Goal: Task Accomplishment & Management: Complete application form

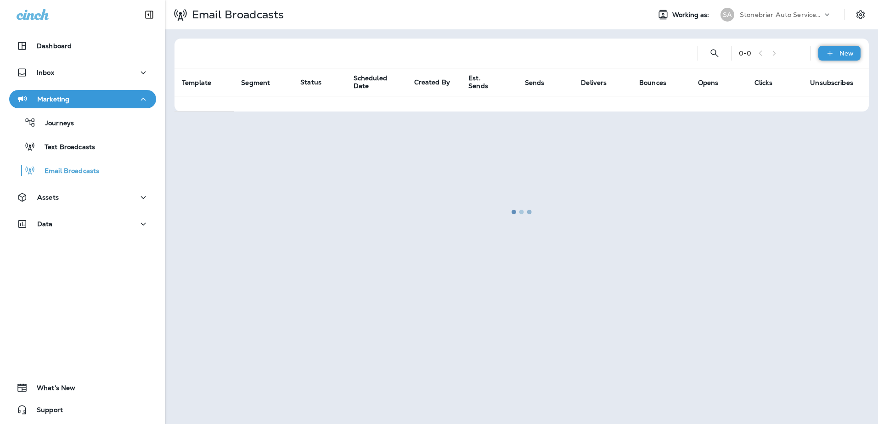
click at [840, 57] on div "New" at bounding box center [839, 53] width 42 height 15
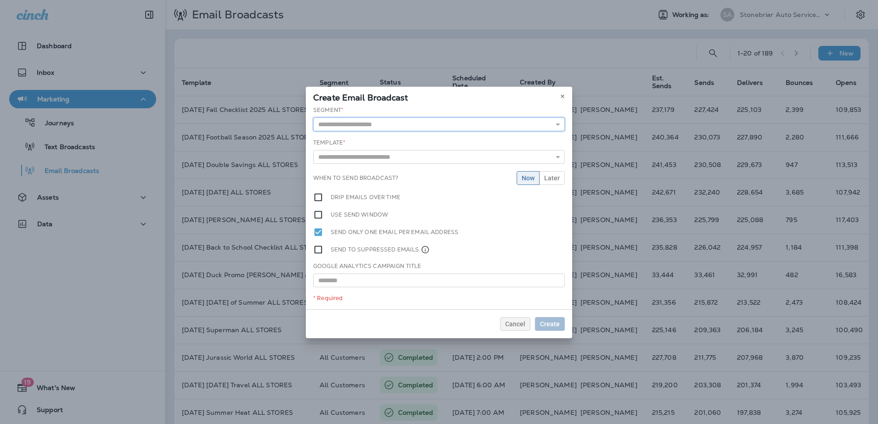
click at [393, 126] on input "text" at bounding box center [439, 125] width 252 height 14
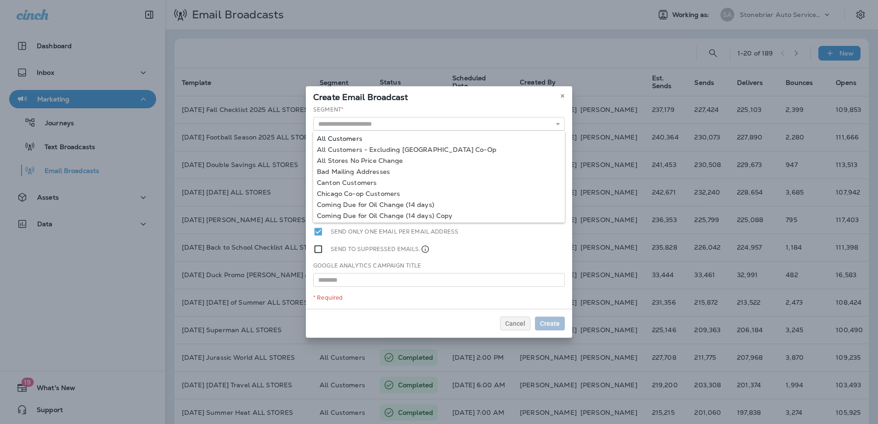
type input "**********"
click at [368, 140] on div "**********" at bounding box center [439, 207] width 266 height 203
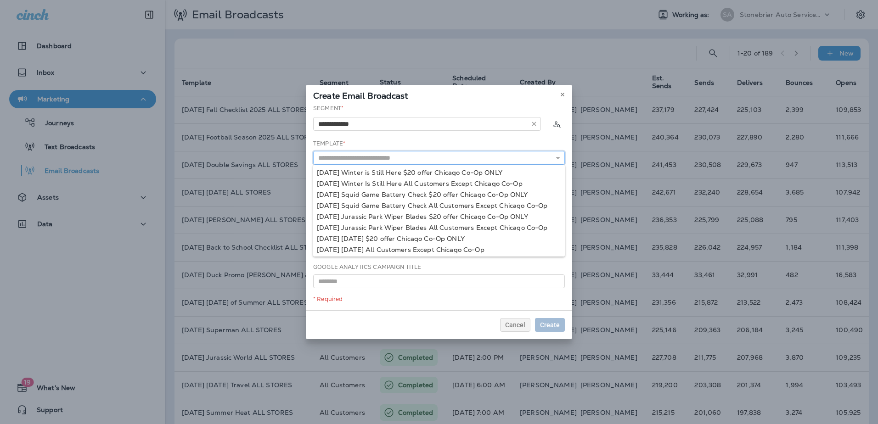
click at [349, 158] on input "text" at bounding box center [439, 158] width 252 height 14
type input "***"
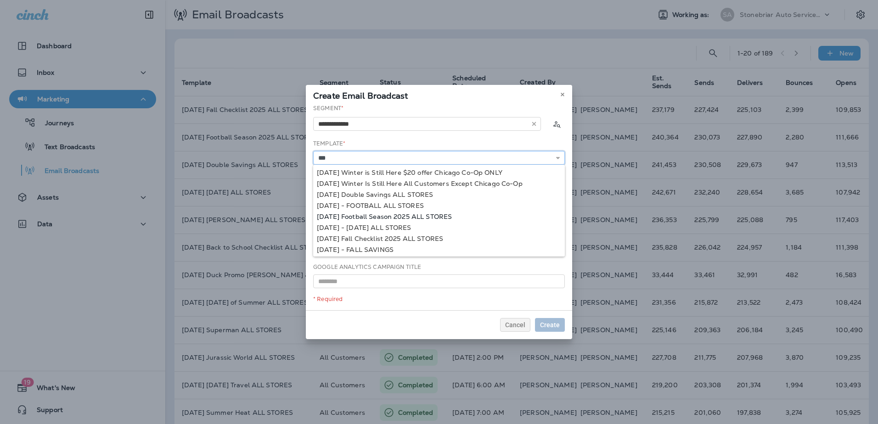
scroll to position [1, 0]
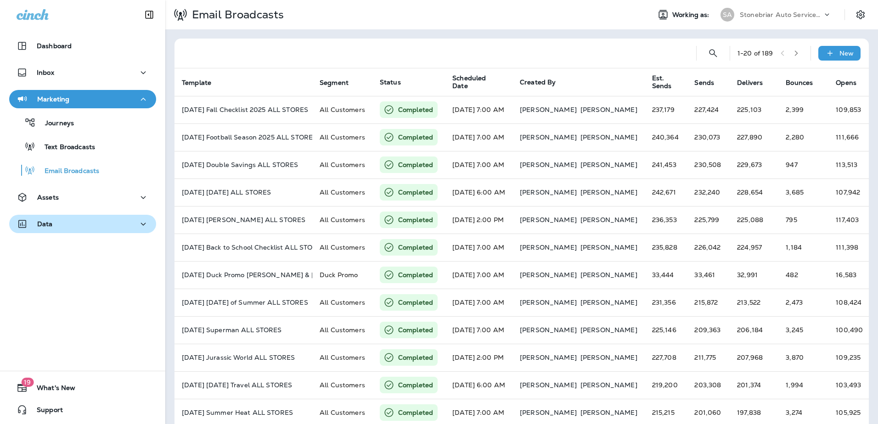
click at [95, 219] on div "Data" at bounding box center [83, 224] width 132 height 11
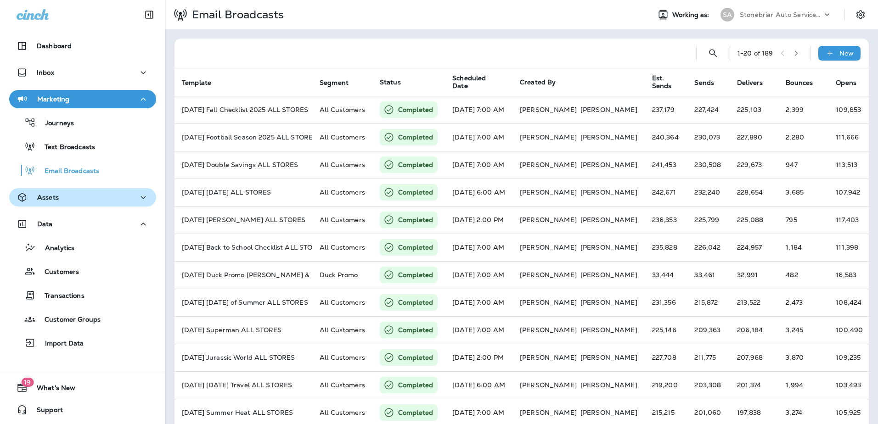
click at [100, 203] on div "Assets" at bounding box center [83, 197] width 132 height 11
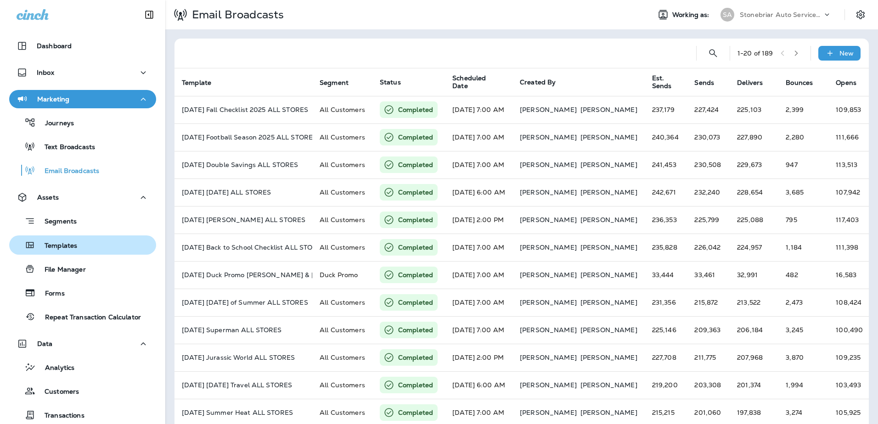
click at [93, 250] on div "Templates" at bounding box center [83, 245] width 140 height 14
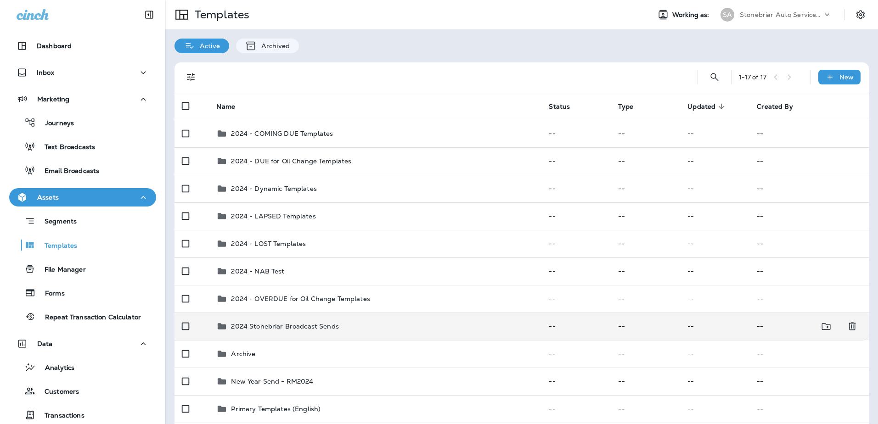
click at [289, 331] on div "2024 Stonebriar Broadcast Sends" at bounding box center [284, 326] width 107 height 11
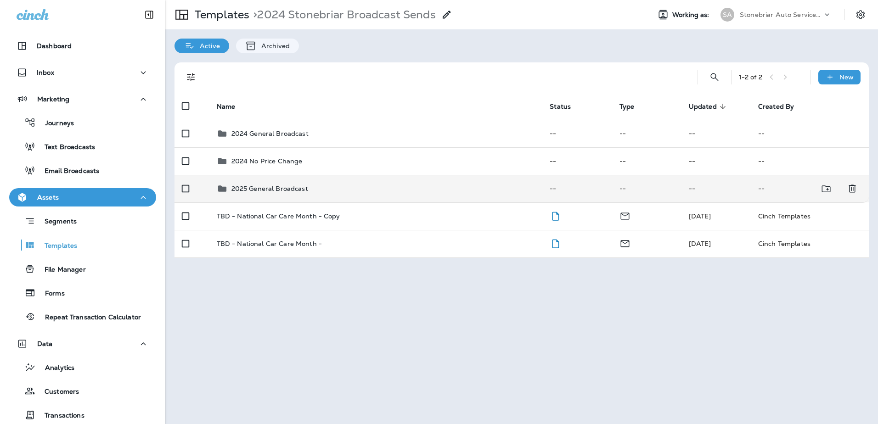
click at [261, 182] on td "2025 General Broadcast" at bounding box center [375, 189] width 333 height 28
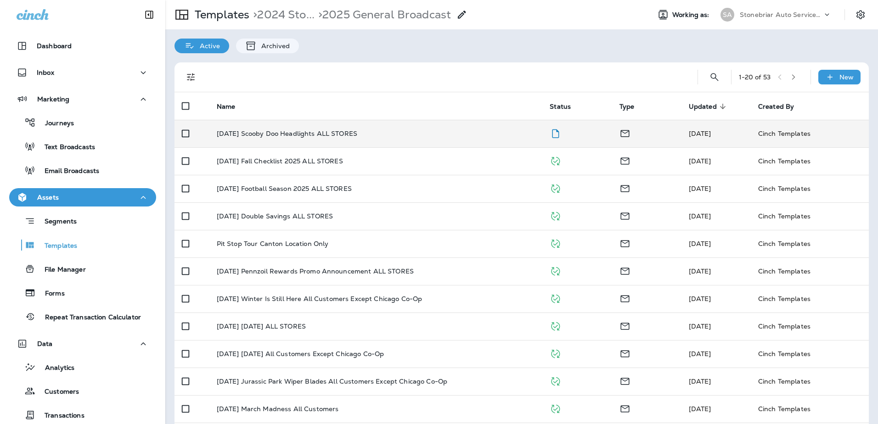
click at [356, 129] on td "[DATE] Scooby Doo Headlights ALL STORES" at bounding box center [375, 134] width 333 height 28
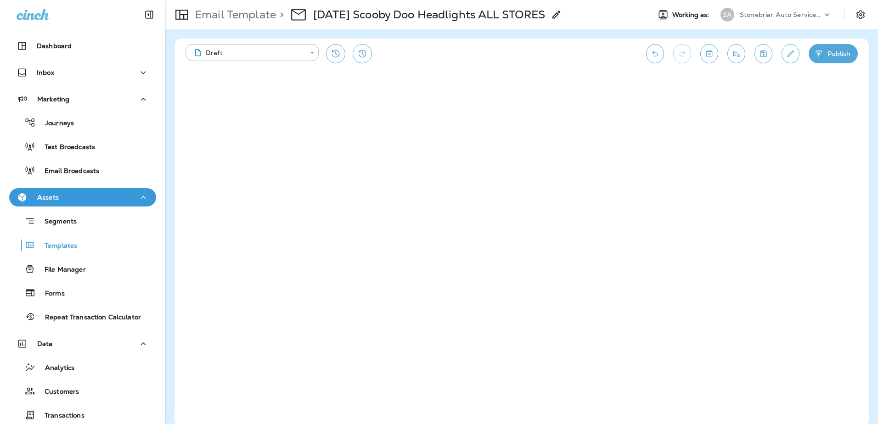
click at [830, 52] on button "Publish" at bounding box center [833, 53] width 49 height 19
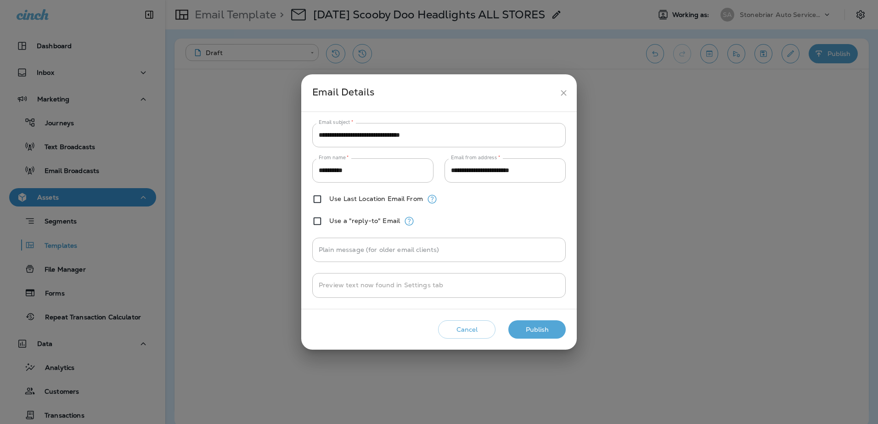
click at [532, 326] on button "Publish" at bounding box center [536, 330] width 57 height 19
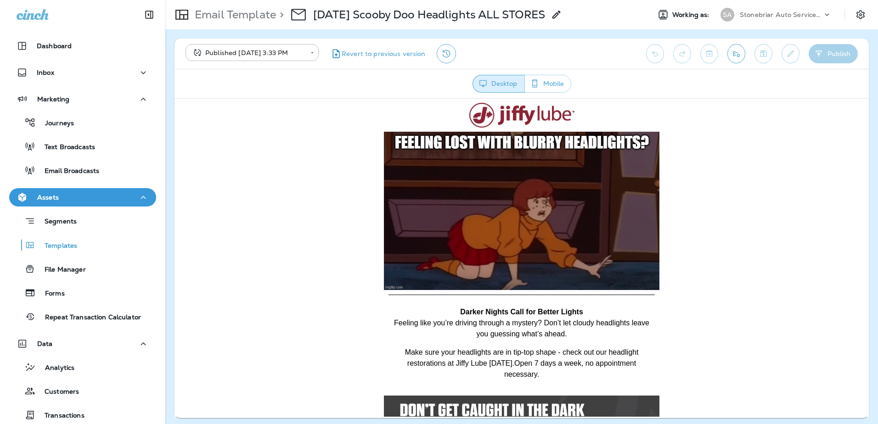
click at [87, 160] on div "Journeys Text Broadcasts Email Broadcasts" at bounding box center [82, 144] width 147 height 72
click at [87, 168] on p "Email Broadcasts" at bounding box center [67, 171] width 64 height 9
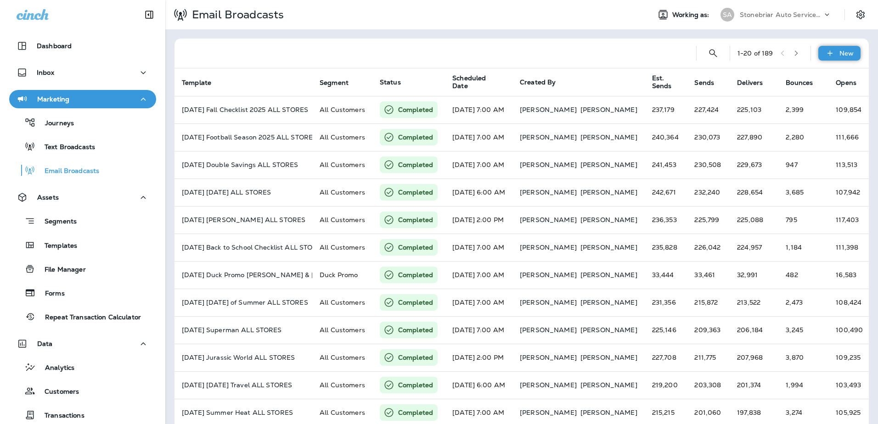
click at [831, 53] on div "New" at bounding box center [839, 53] width 42 height 15
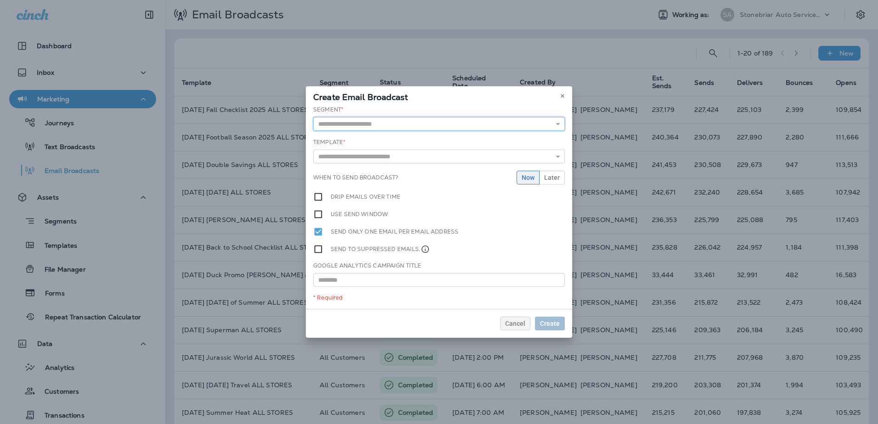
click at [428, 120] on input "text" at bounding box center [439, 124] width 252 height 14
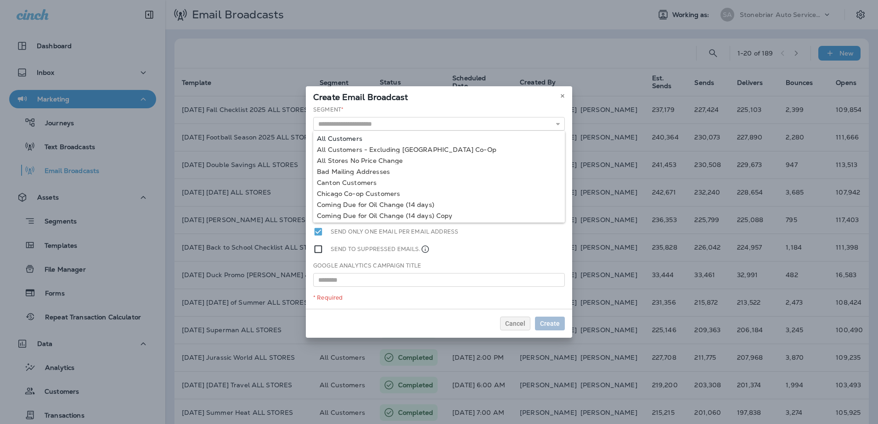
type input "**********"
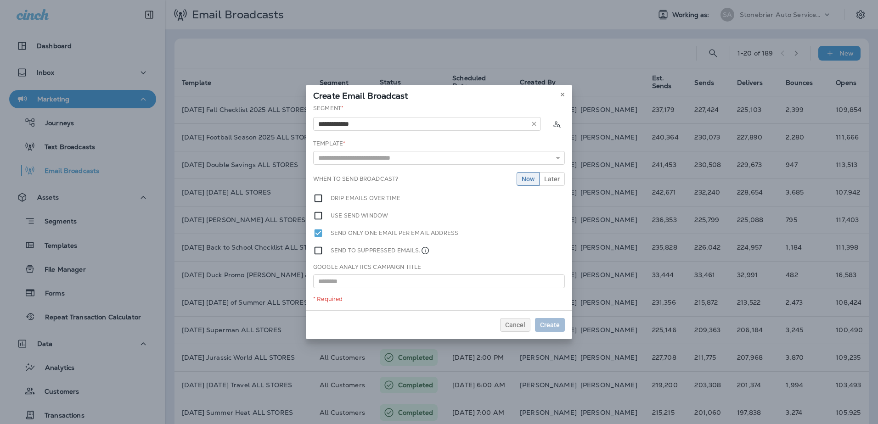
click at [387, 138] on div "**********" at bounding box center [439, 207] width 266 height 206
click at [384, 160] on input "text" at bounding box center [439, 158] width 252 height 14
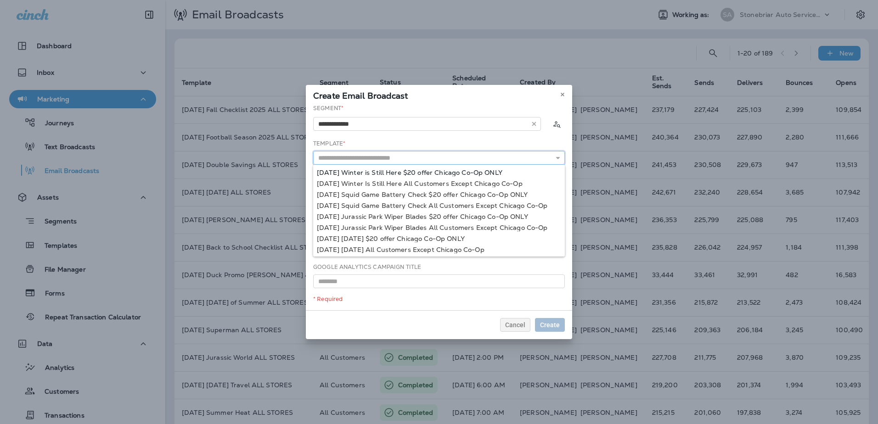
type input "*"
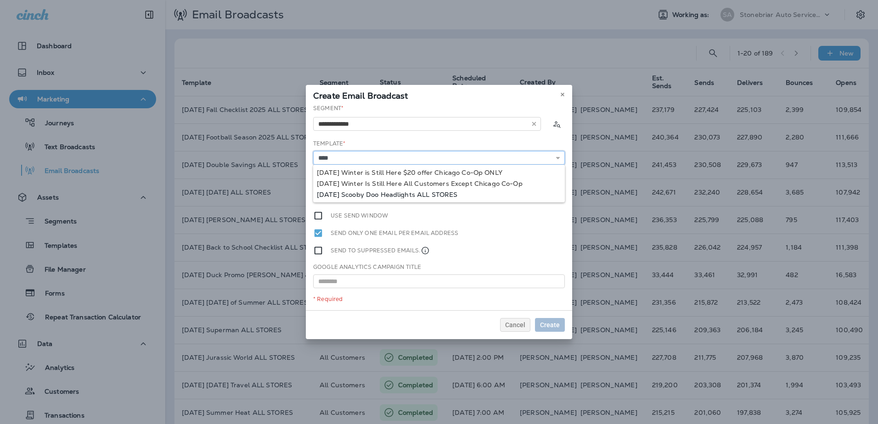
type input "**********"
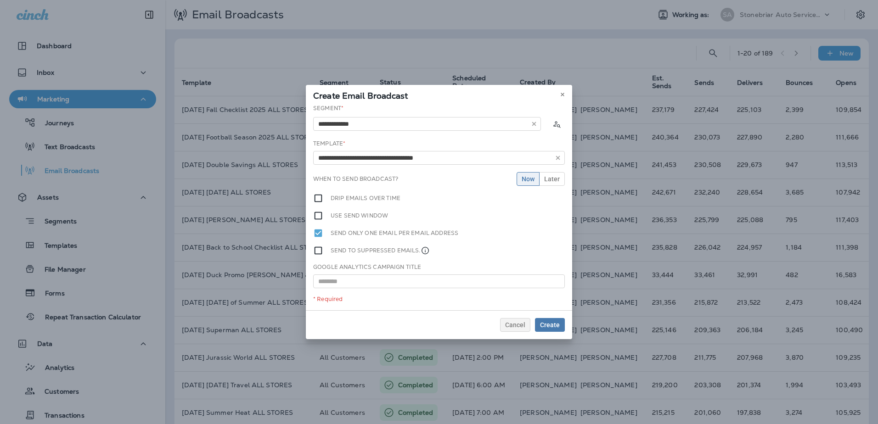
click at [399, 197] on div "**********" at bounding box center [439, 207] width 266 height 206
click at [548, 180] on span "Later" at bounding box center [552, 179] width 16 height 6
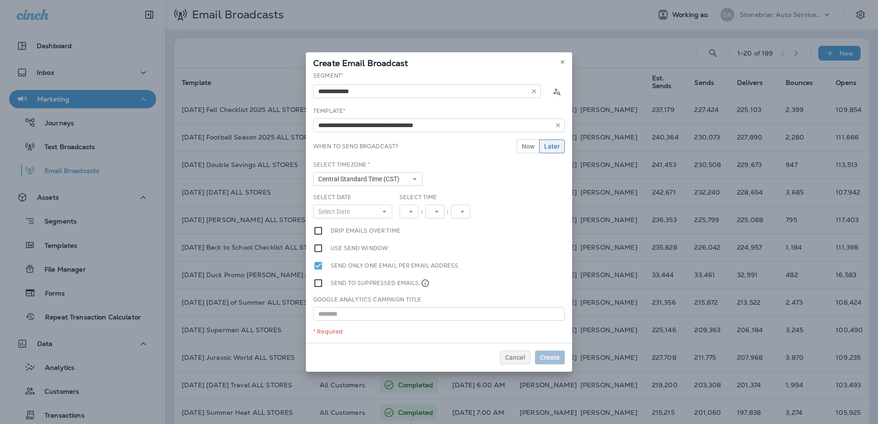
click at [341, 227] on label "Drip emails over time" at bounding box center [366, 231] width 70 height 10
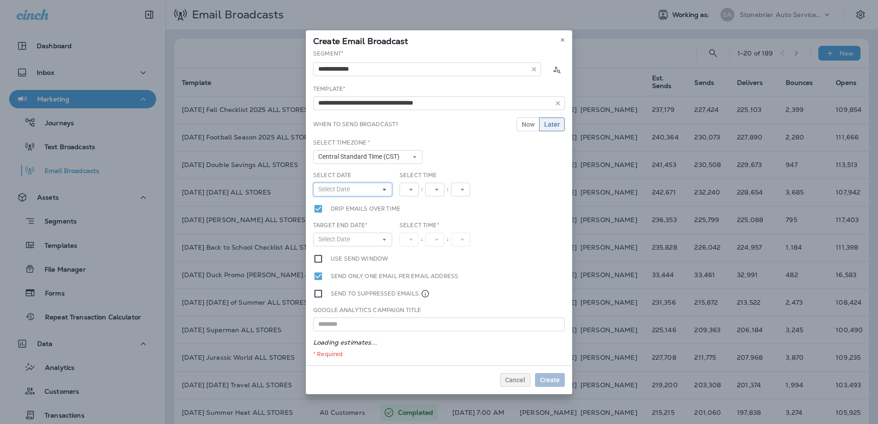
click at [367, 190] on button "Select Date" at bounding box center [352, 190] width 79 height 14
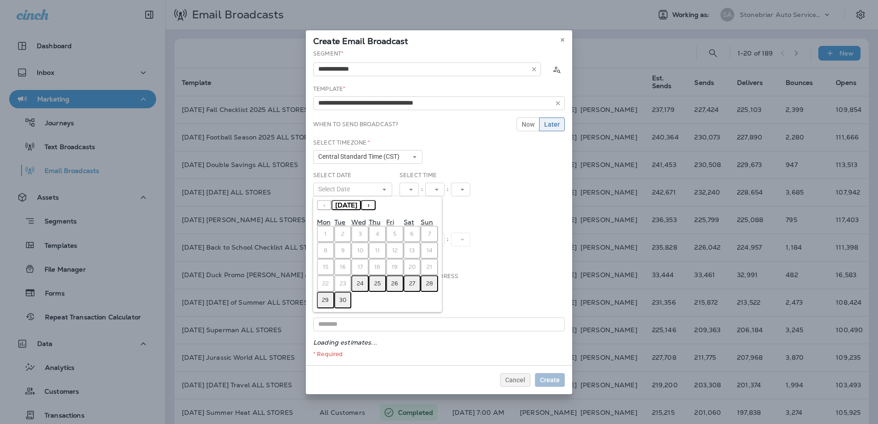
click at [378, 287] on abbr "25" at bounding box center [377, 283] width 6 height 7
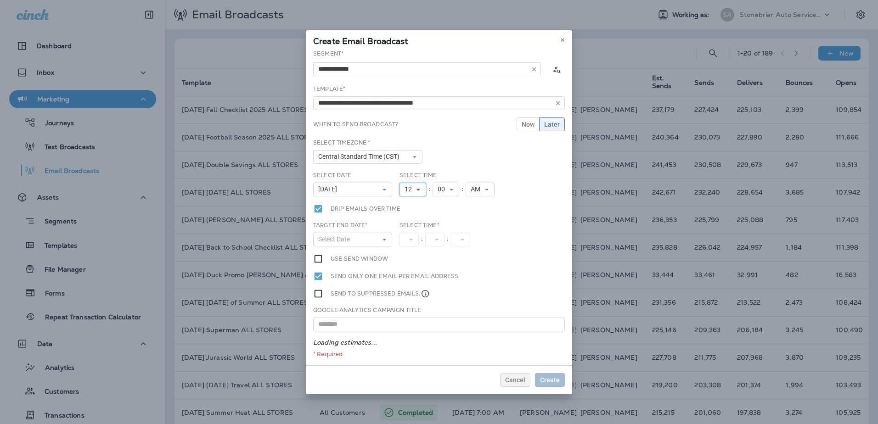
click at [413, 188] on span "12" at bounding box center [410, 190] width 11 height 8
click at [405, 273] on link "7" at bounding box center [413, 270] width 27 height 11
click at [373, 240] on button "Select Date" at bounding box center [352, 240] width 79 height 14
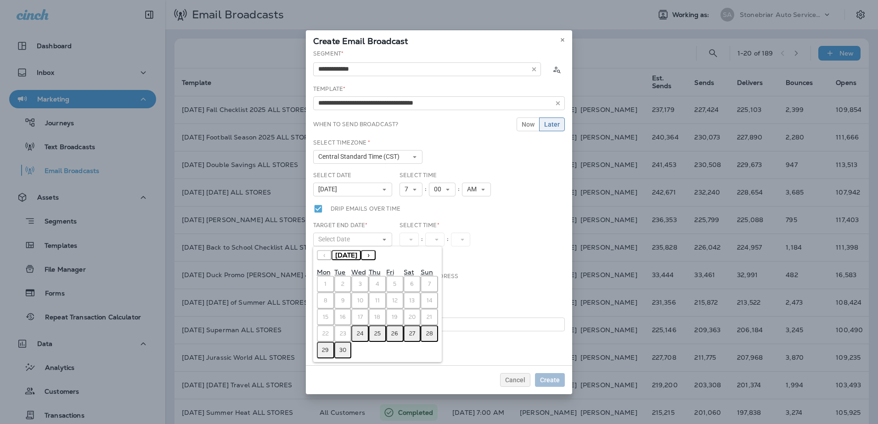
click at [394, 333] on abbr "26" at bounding box center [394, 333] width 7 height 7
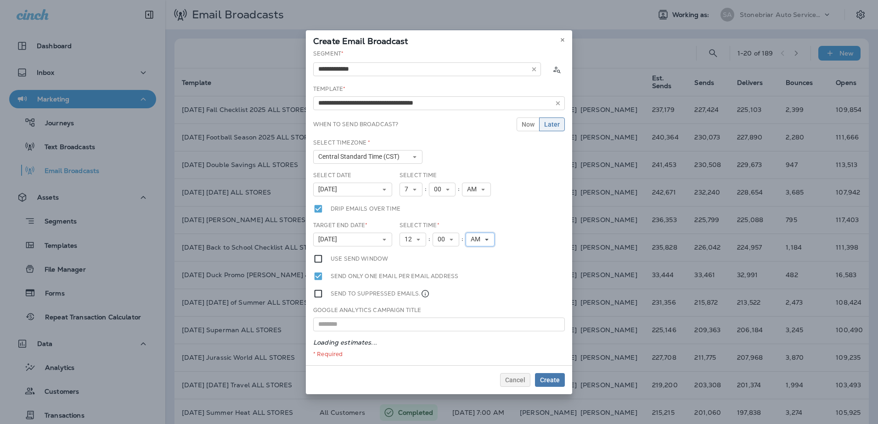
click at [468, 241] on button "AM" at bounding box center [480, 240] width 29 height 14
click at [470, 263] on link "PM" at bounding box center [480, 265] width 29 height 11
click at [553, 381] on span "Create" at bounding box center [550, 380] width 20 height 6
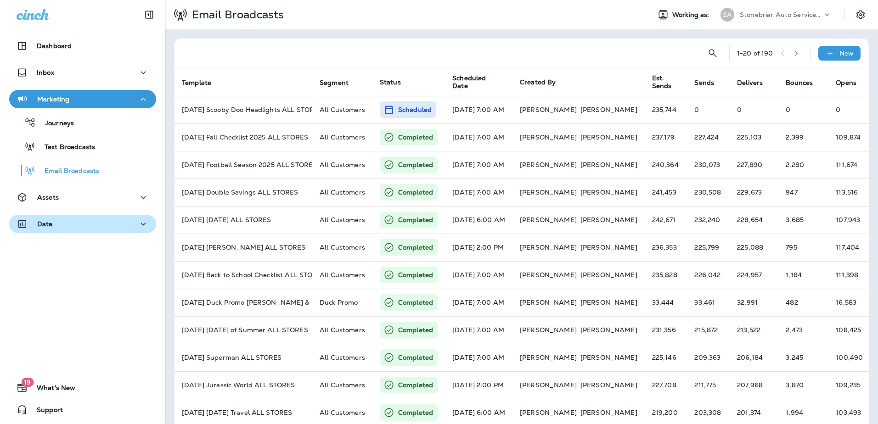
click at [92, 227] on div "Data" at bounding box center [83, 224] width 132 height 11
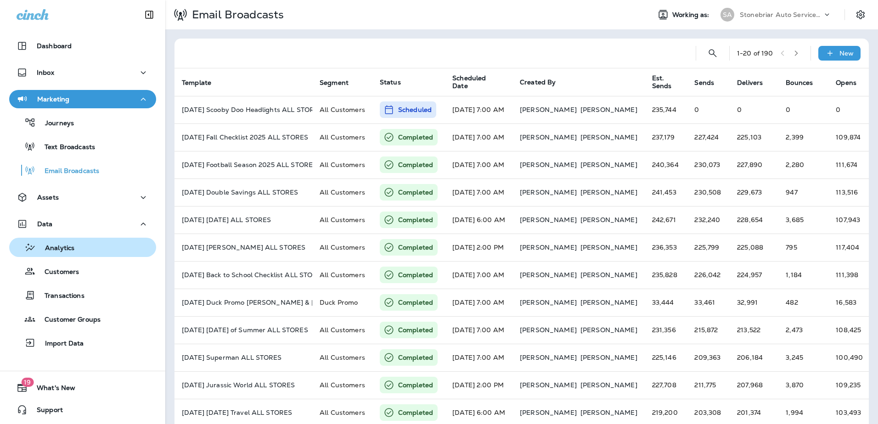
click at [97, 254] on button "Analytics" at bounding box center [82, 247] width 147 height 19
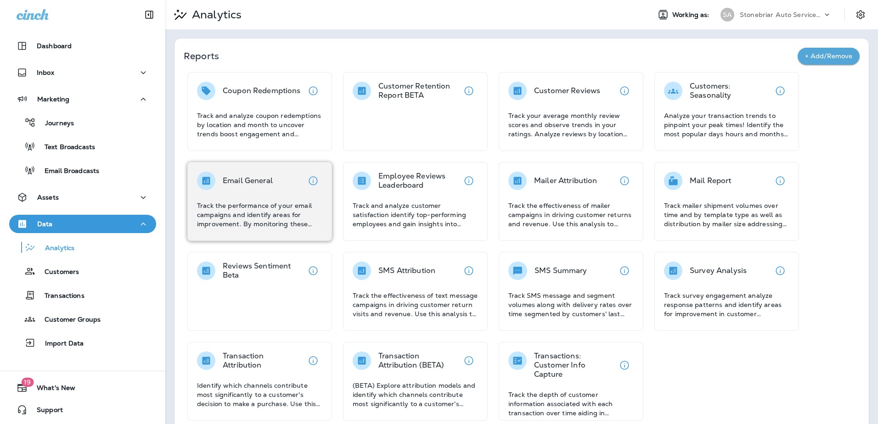
click at [250, 224] on p "Track the performance of your email campaigns and identify areas for improvemen…" at bounding box center [259, 215] width 125 height 28
